Goal: Information Seeking & Learning: Learn about a topic

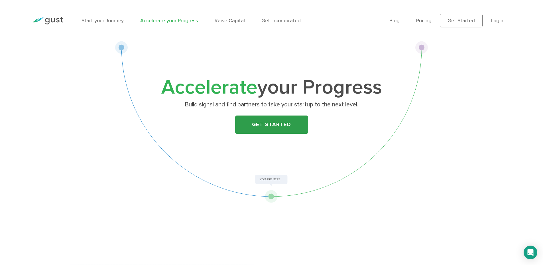
click at [269, 129] on link "Get Started" at bounding box center [271, 124] width 73 height 18
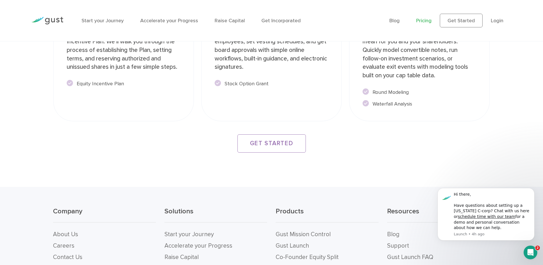
scroll to position [1117, 0]
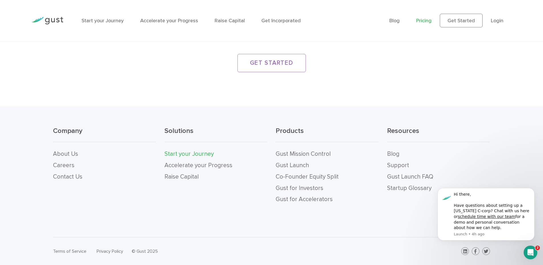
click at [183, 156] on link "Start your Journey" at bounding box center [189, 153] width 49 height 7
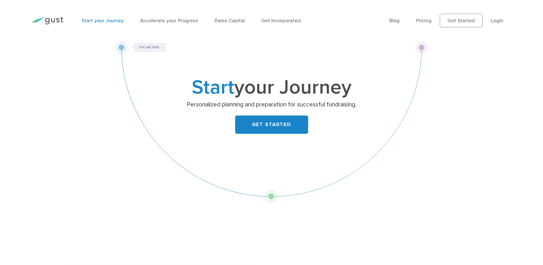
click at [268, 126] on link "GET STARTED" at bounding box center [271, 124] width 73 height 18
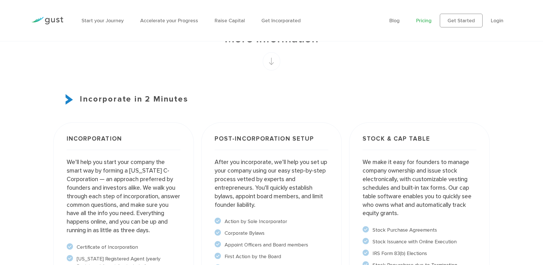
drag, startPoint x: 547, startPoint y: 52, endPoint x: 539, endPoint y: 273, distance: 221.1
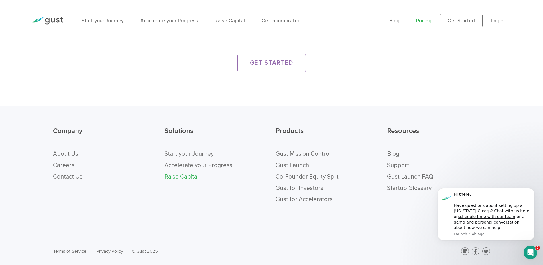
click at [183, 178] on link "Raise Capital" at bounding box center [182, 176] width 34 height 7
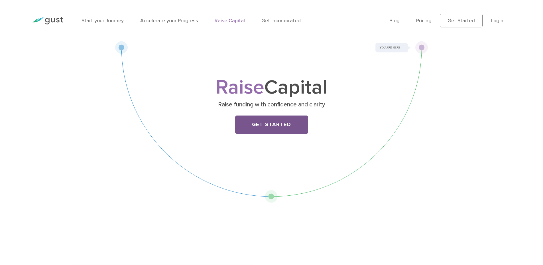
click at [259, 121] on link "Get Started" at bounding box center [271, 124] width 73 height 18
